Goal: Find specific page/section: Find specific page/section

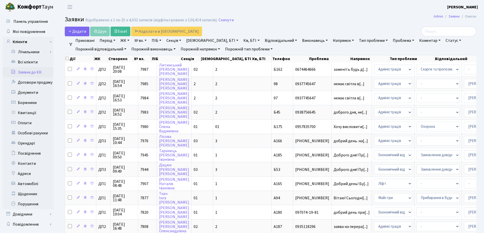
select select "25"
click at [222, 20] on link "Скинути" at bounding box center [225, 20] width 15 height 5
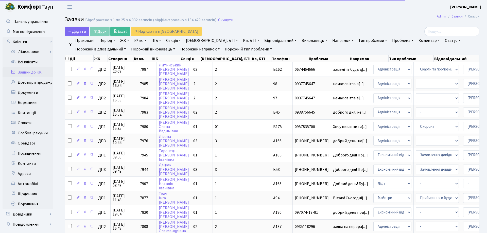
select select "25"
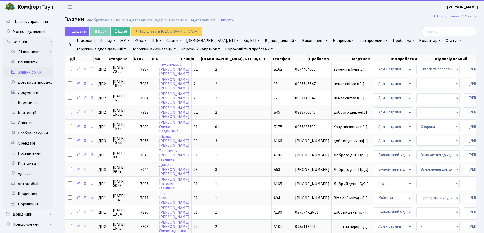
click at [33, 72] on link "Заявки до КК" at bounding box center [28, 72] width 51 height 10
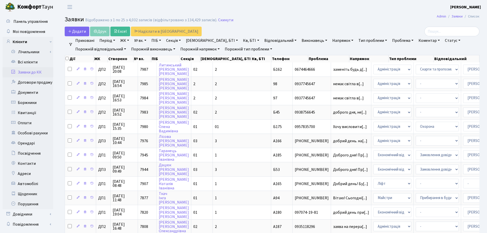
select select "25"
